Goal: Task Accomplishment & Management: Use online tool/utility

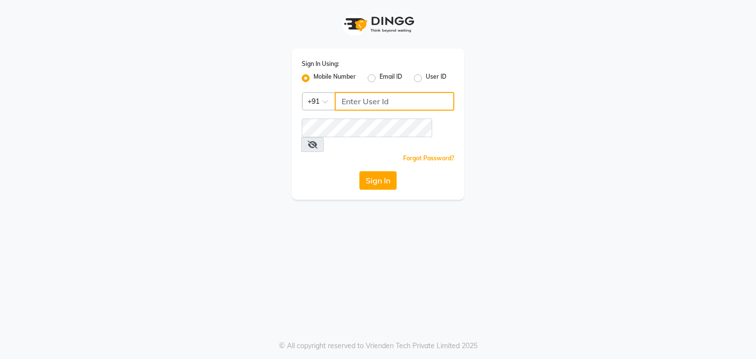
click at [384, 101] on input "Username" at bounding box center [395, 101] width 120 height 19
type input "9820632219"
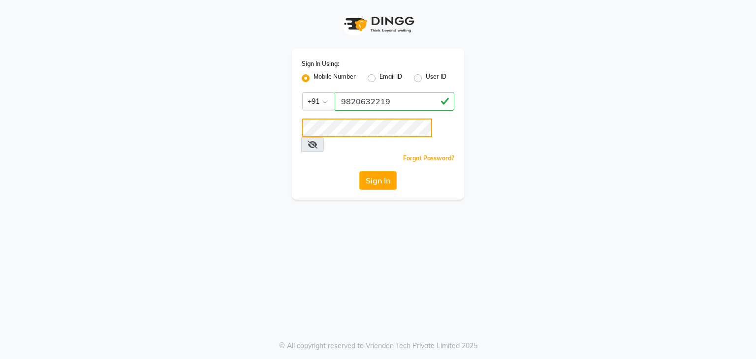
click at [359, 171] on button "Sign In" at bounding box center [377, 180] width 37 height 19
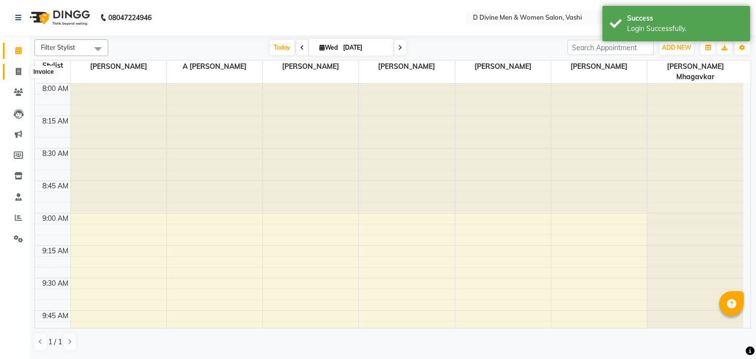
click at [16, 72] on icon at bounding box center [18, 71] width 5 height 7
select select "718"
select select "service"
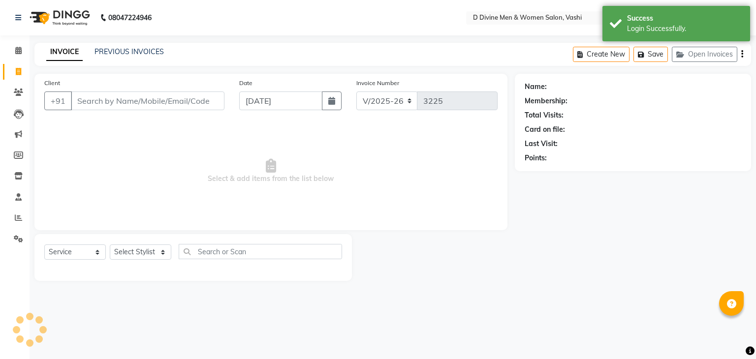
select select "10981"
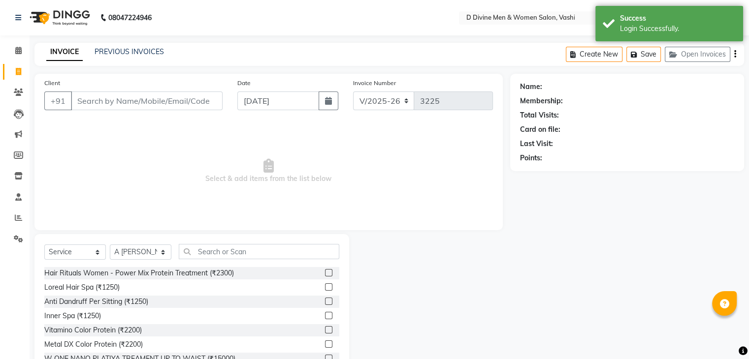
click at [110, 102] on input "Client" at bounding box center [147, 101] width 152 height 19
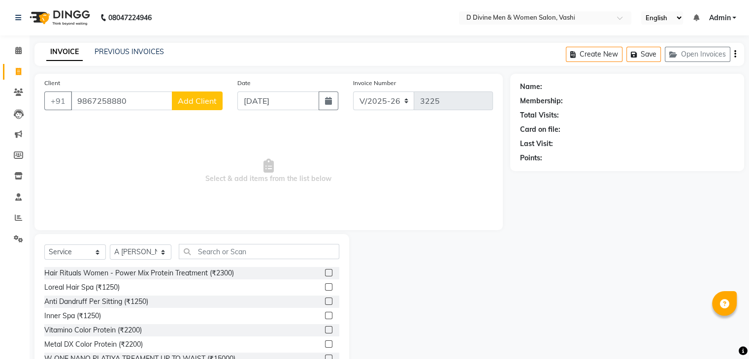
type input "9867258880"
click at [208, 100] on span "Add Client" at bounding box center [197, 101] width 39 height 10
select select "22"
